Goal: Task Accomplishment & Management: Use online tool/utility

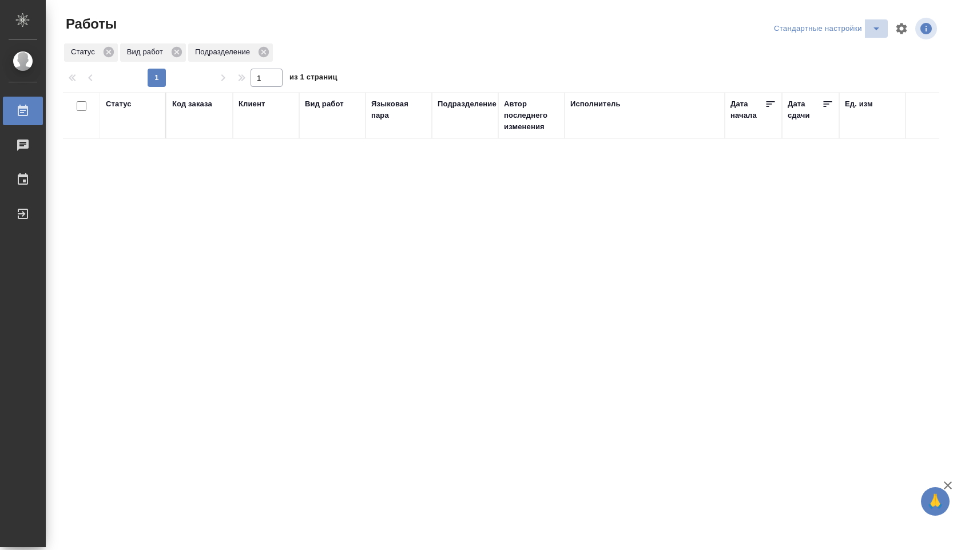
click at [876, 34] on icon "split button" at bounding box center [876, 29] width 14 height 14
click at [842, 60] on li "В работе" at bounding box center [826, 51] width 119 height 18
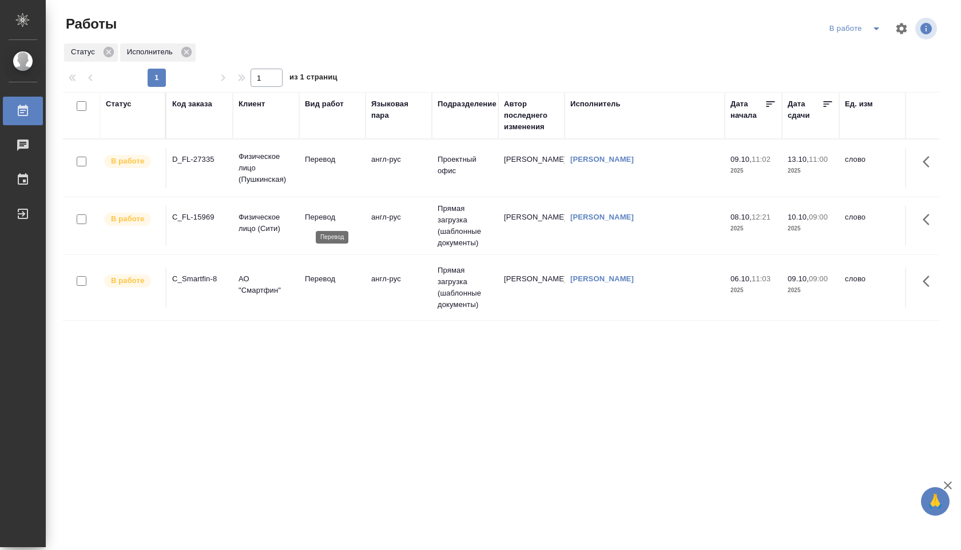
click at [319, 212] on p "Перевод" at bounding box center [332, 217] width 55 height 11
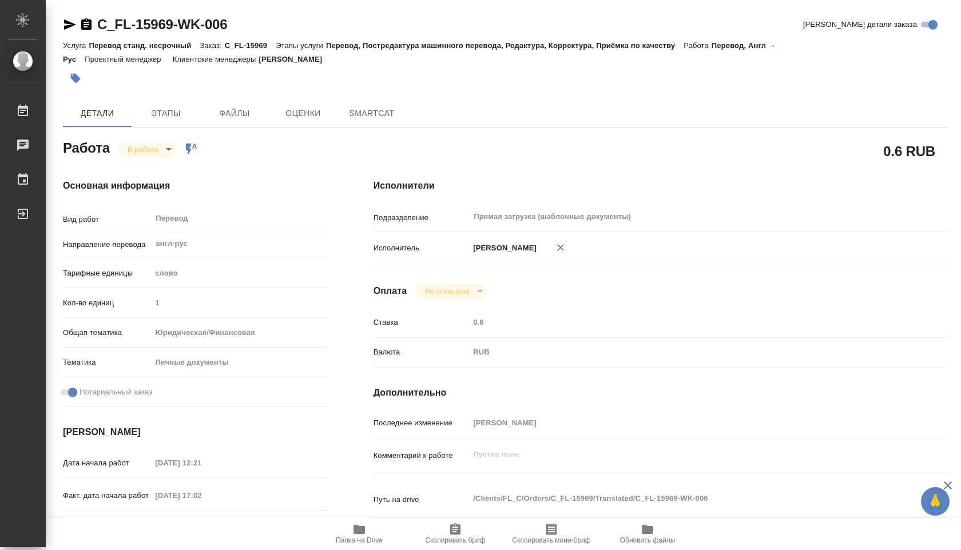
type textarea "x"
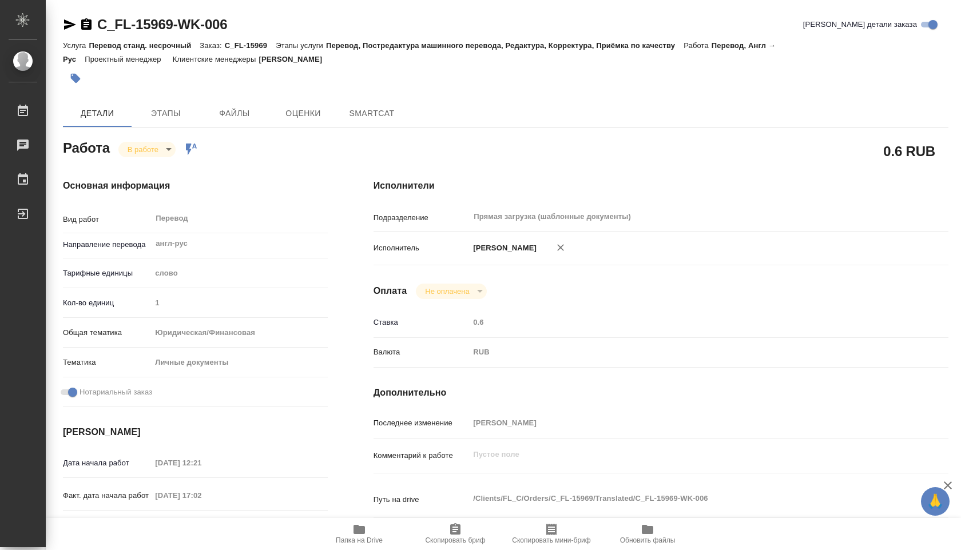
type textarea "x"
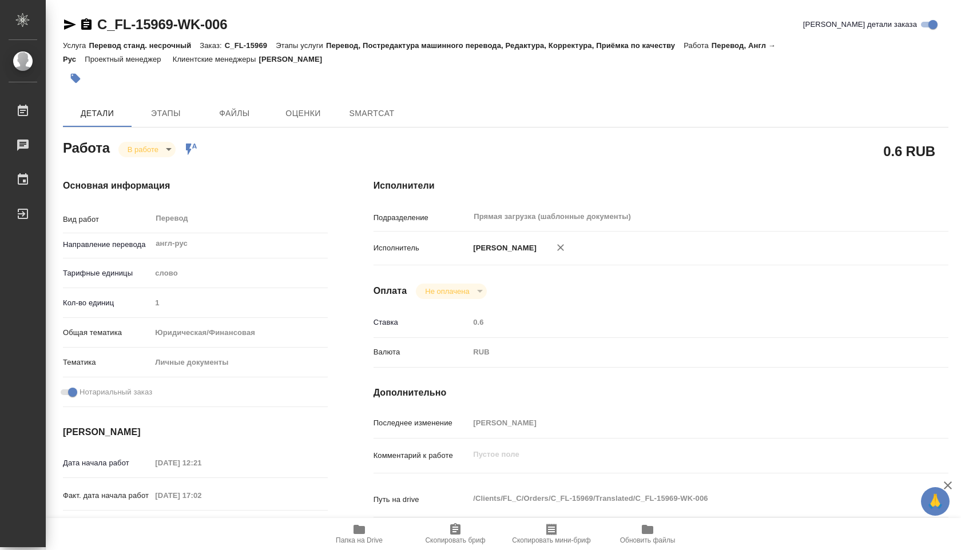
type textarea "x"
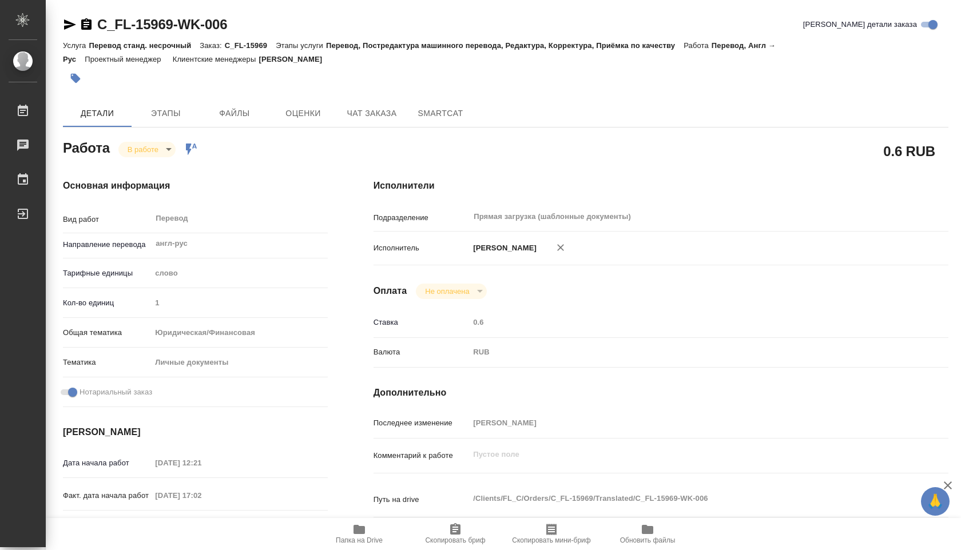
type textarea "x"
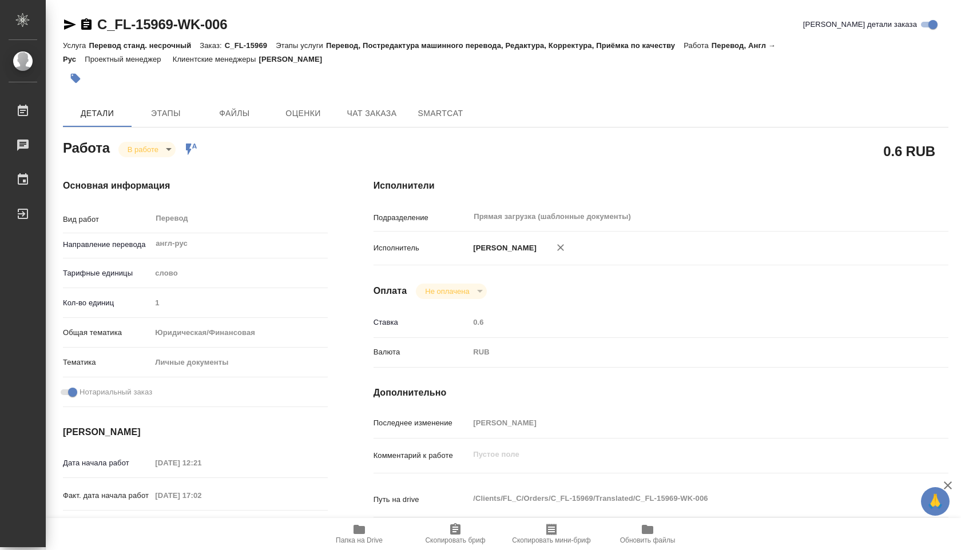
click at [360, 537] on span "Папка на Drive" at bounding box center [359, 540] width 47 height 8
type textarea "x"
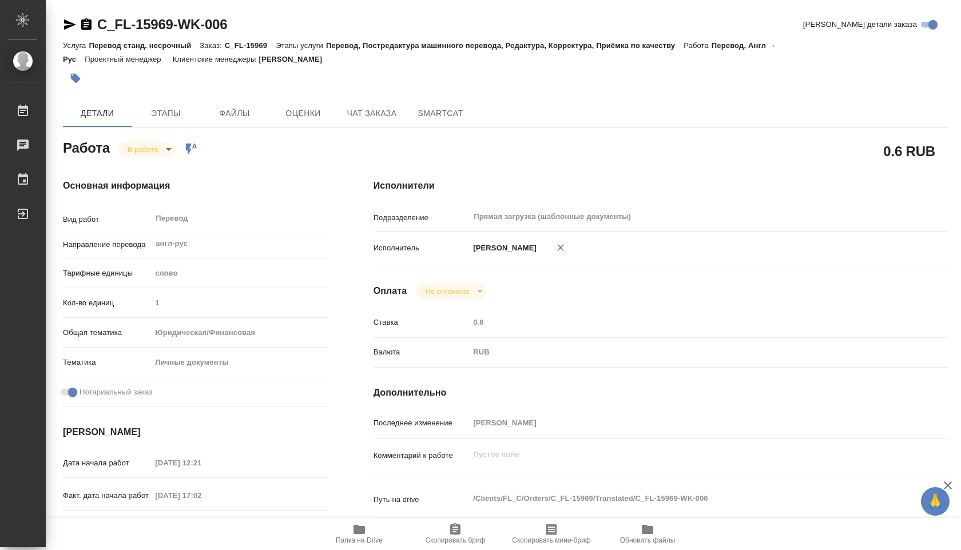
type textarea "x"
